Goal: Navigation & Orientation: Understand site structure

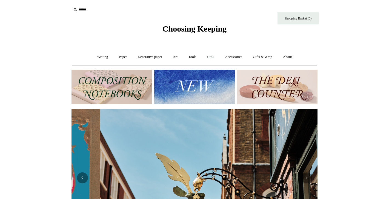
click at [216, 56] on link "Desk +" at bounding box center [210, 57] width 17 height 15
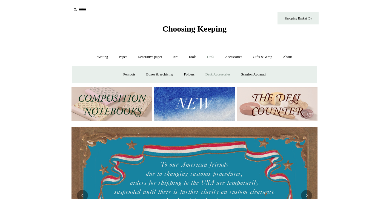
click at [216, 72] on link "Desk Accessories" at bounding box center [217, 74] width 35 height 15
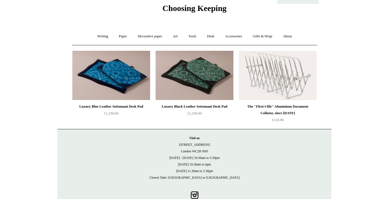
scroll to position [11, 0]
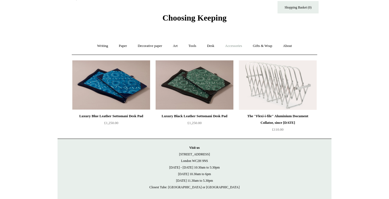
click at [230, 46] on link "Accessories +" at bounding box center [233, 46] width 27 height 15
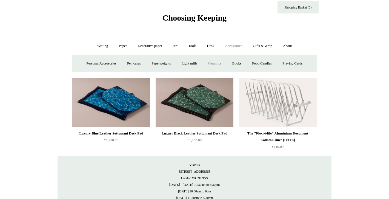
click at [215, 63] on link "Ceramics +" at bounding box center [214, 63] width 23 height 15
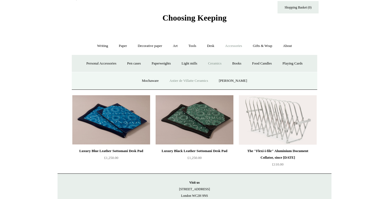
click at [181, 80] on link "Astier de Villatte Ceramics" at bounding box center [189, 80] width 48 height 15
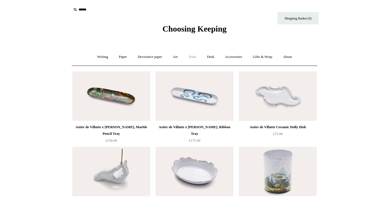
click at [193, 56] on link "Tools +" at bounding box center [193, 57] width 18 height 15
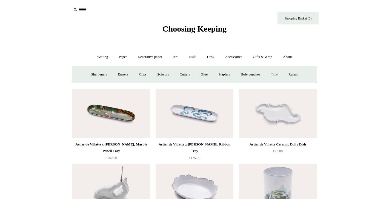
click at [276, 75] on link "Tape +" at bounding box center [274, 74] width 17 height 15
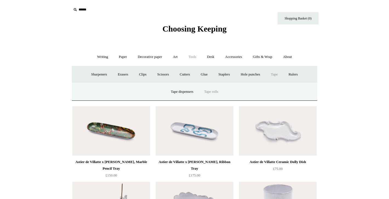
click at [211, 91] on link "Tape rolls" at bounding box center [211, 91] width 24 height 15
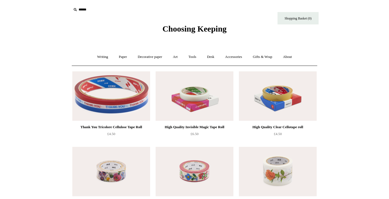
click at [199, 27] on span "Choosing Keeping" at bounding box center [194, 28] width 64 height 9
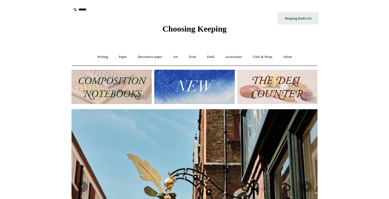
scroll to position [0, 246]
